Goal: Find specific page/section: Find specific page/section

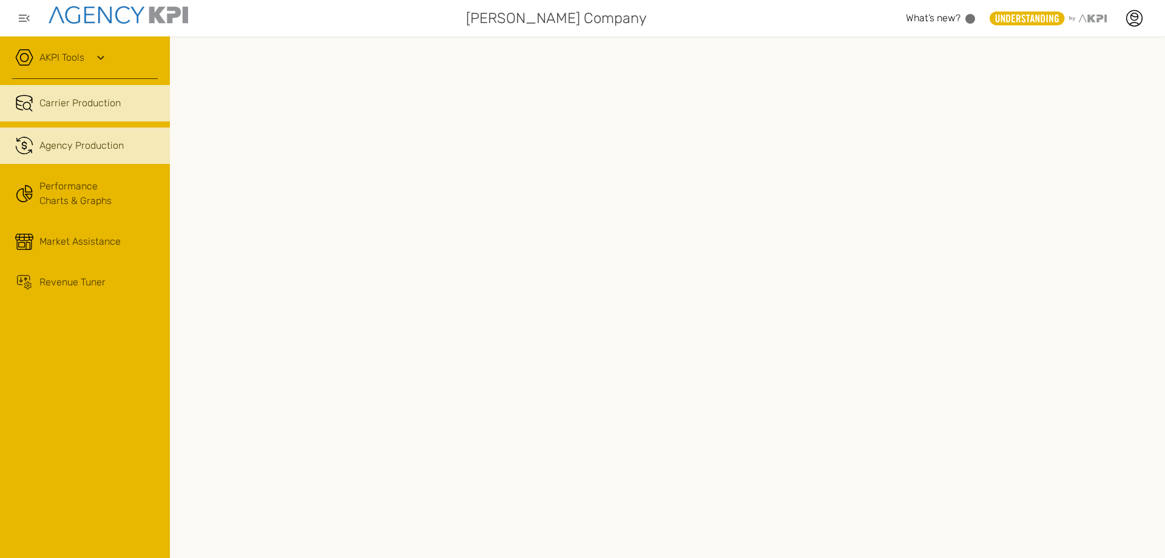
click at [82, 152] on link ".cls-1{fill:none;stroke:#221f20;stroke-linecap:round;stroke-linejoin:round;stro…" at bounding box center [85, 145] width 170 height 36
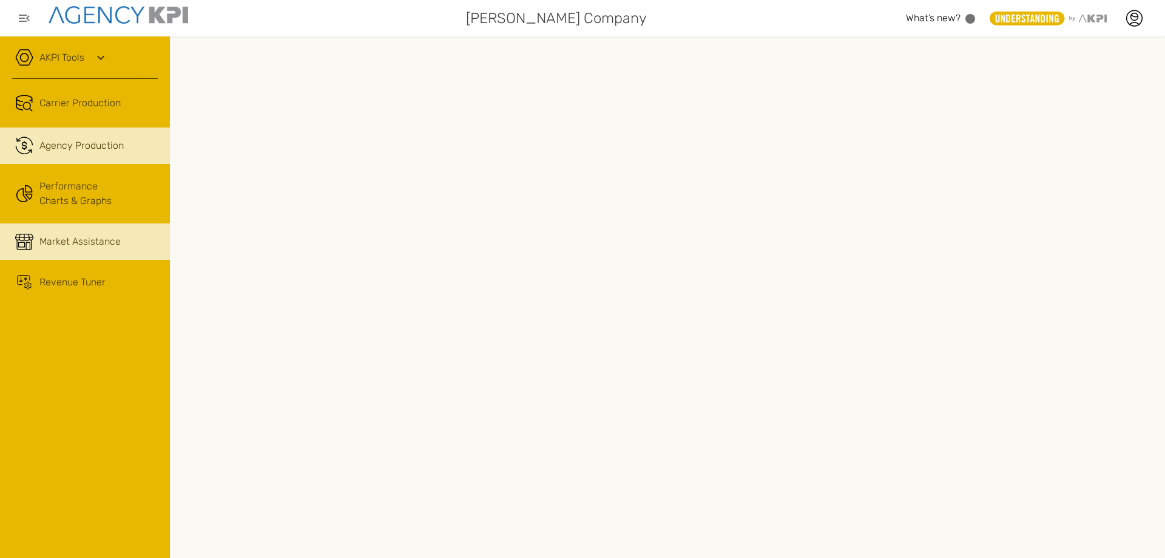
click at [110, 238] on span "Market Assistance" at bounding box center [79, 241] width 81 height 15
